Goal: Information Seeking & Learning: Learn about a topic

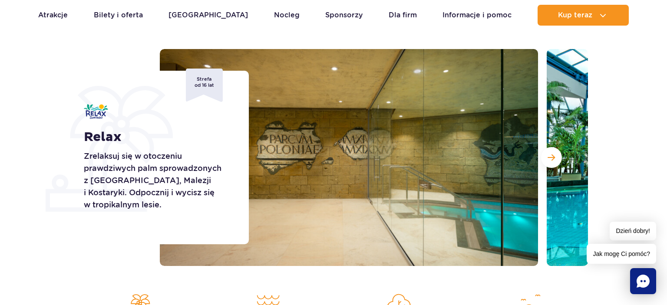
scroll to position [92, 0]
click at [81, 53] on div "Relax Zrelaksuj się w otoczeniu prawdziwych palm sprowadzonych z [GEOGRAPHIC_DA…" at bounding box center [334, 157] width 522 height 217
click at [286, 133] on img at bounding box center [349, 157] width 378 height 217
click at [130, 263] on div "Relax Zrelaksuj się w otoczeniu prawdziwych palm sprowadzonych z [GEOGRAPHIC_DA…" at bounding box center [334, 157] width 522 height 217
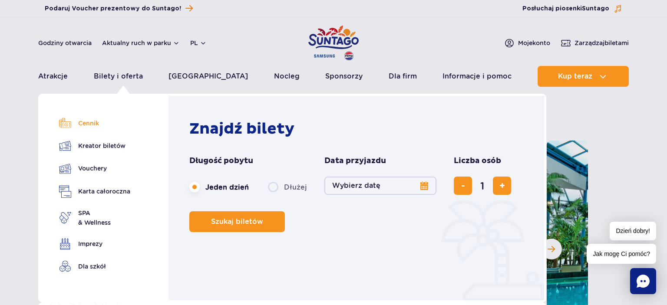
click at [89, 124] on link "Cennik" at bounding box center [94, 123] width 71 height 12
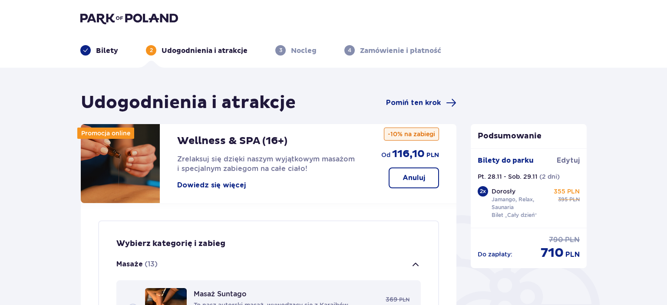
drag, startPoint x: 104, startPoint y: 41, endPoint x: 101, endPoint y: 51, distance: 10.9
click at [103, 46] on div "Bilety 2 Udogodnienia i atrakcje 3 Nocleg 4 Zamówienie i płatność" at bounding box center [333, 39] width 520 height 31
click at [101, 51] on p "Bilety" at bounding box center [107, 51] width 22 height 10
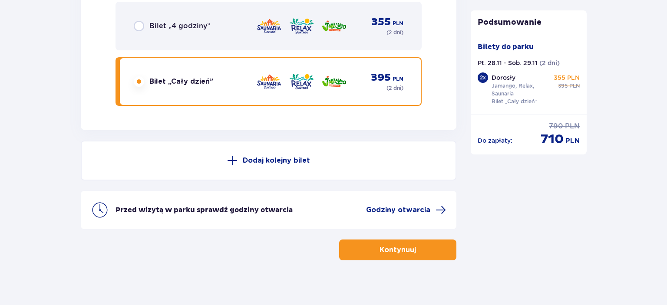
scroll to position [1569, 0]
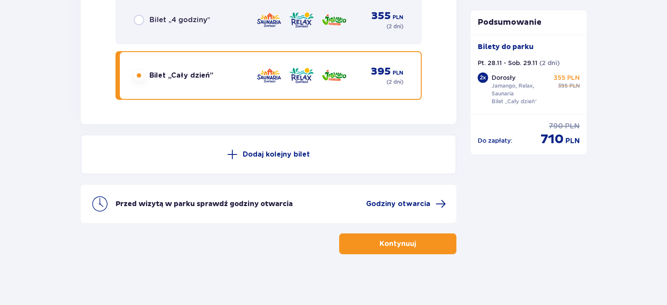
click at [370, 238] on button "Kontynuuj" at bounding box center [397, 244] width 117 height 21
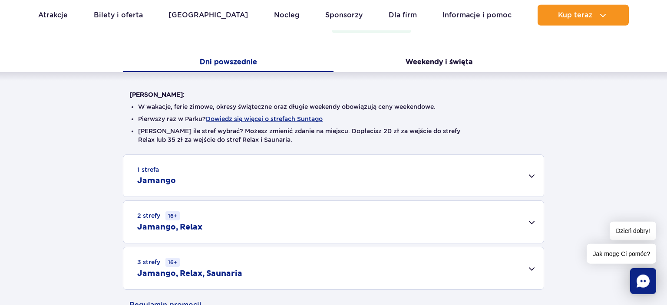
scroll to position [229, 0]
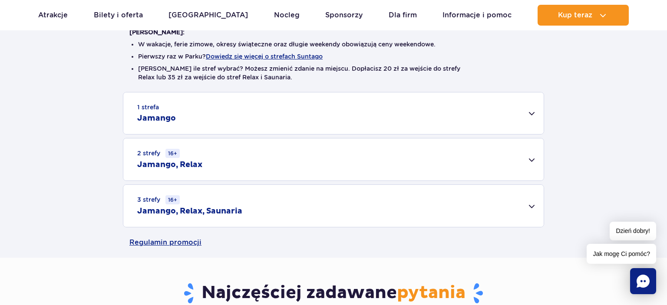
click at [533, 116] on div "1 strefa Jamango" at bounding box center [333, 114] width 421 height 42
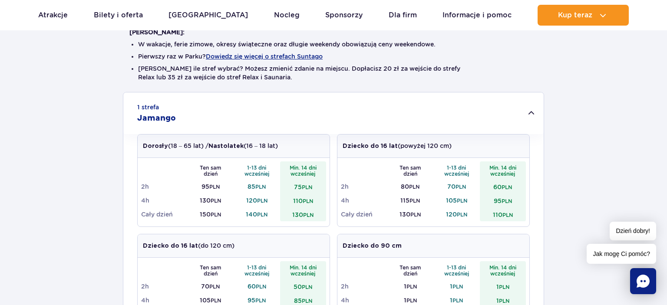
click at [534, 117] on div "1 strefa Jamango" at bounding box center [333, 114] width 421 height 42
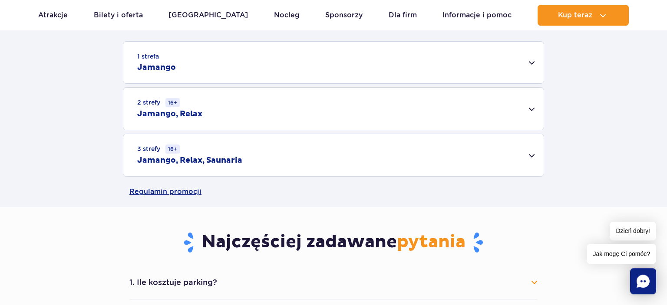
scroll to position [275, 0]
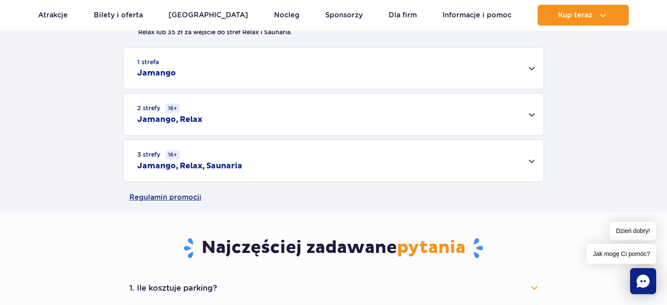
click at [526, 161] on div "3 strefy 16+ Jamango, Relax, Saunaria" at bounding box center [333, 161] width 421 height 42
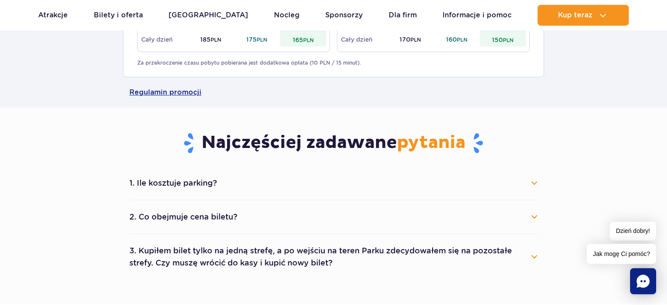
scroll to position [550, 0]
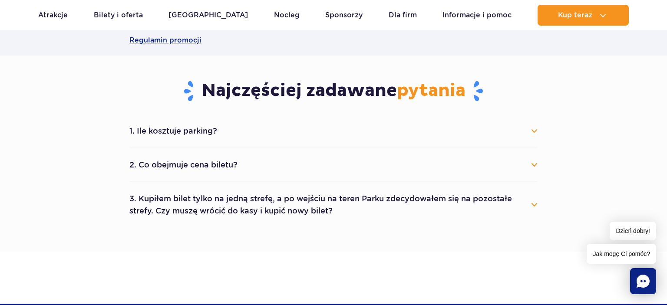
click at [533, 128] on button "1. Ile kosztuje parking?" at bounding box center [333, 131] width 408 height 19
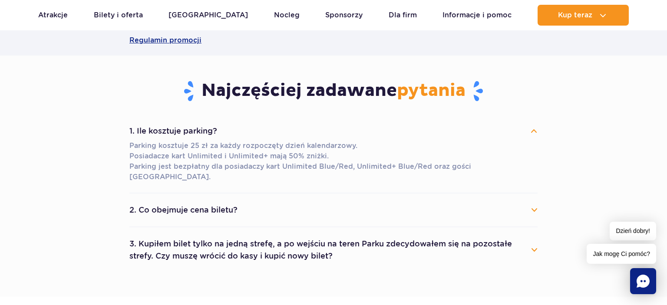
click at [533, 201] on button "2. Co obejmuje cena biletu?" at bounding box center [333, 210] width 408 height 19
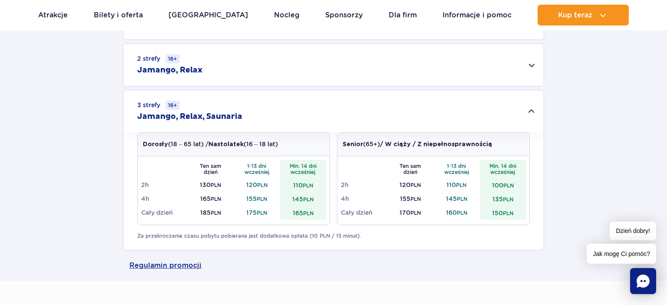
scroll to position [320, 0]
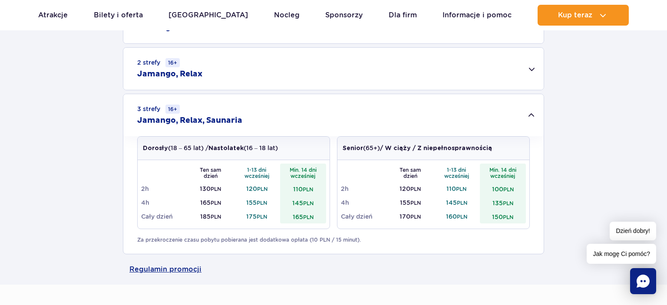
click at [530, 74] on div "2 strefy 16+ Jamango, Relax" at bounding box center [333, 69] width 421 height 42
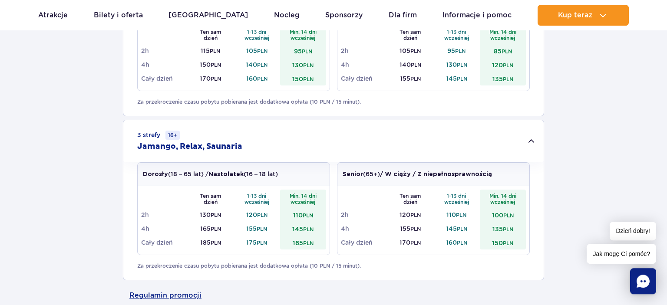
scroll to position [412, 0]
click at [654, 281] on rect "Chat" at bounding box center [643, 281] width 26 height 26
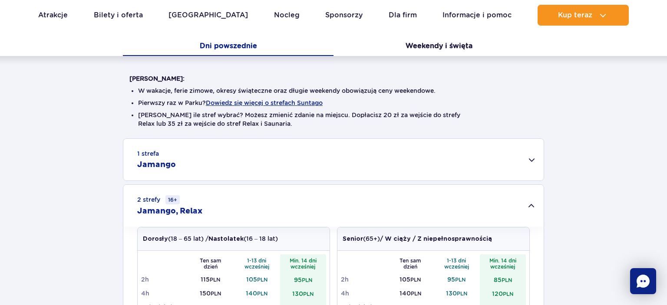
scroll to position [0, 0]
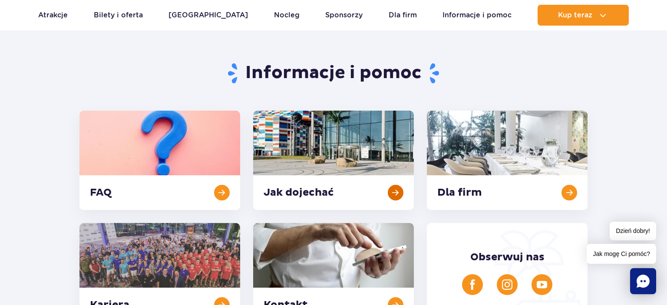
scroll to position [183, 0]
